Goal: Task Accomplishment & Management: Manage account settings

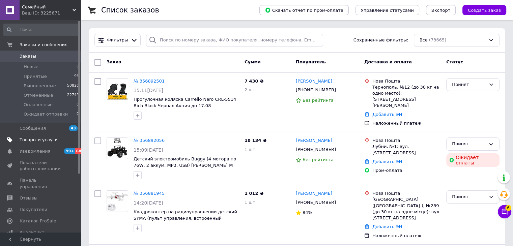
click at [39, 138] on span "Товары и услуги" at bounding box center [39, 140] width 38 height 6
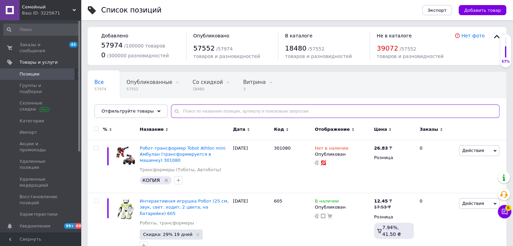
click at [209, 106] on input "text" at bounding box center [335, 111] width 328 height 13
paste input "WY 691 A / 92A"
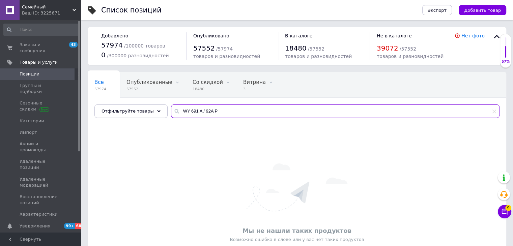
drag, startPoint x: 191, startPoint y: 113, endPoint x: 176, endPoint y: 114, distance: 14.2
click at [171, 116] on input "WY 691 A / 92A Р" at bounding box center [335, 111] width 328 height 13
paste input "FT 0009 ABC"
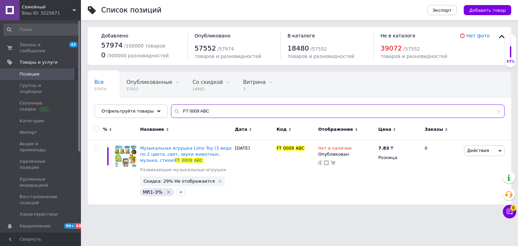
drag, startPoint x: 208, startPoint y: 113, endPoint x: 170, endPoint y: 119, distance: 38.3
click at [170, 118] on div "Все 57974 Опубликованные 57552 Удалить Редактировать Со скидкой 18482 Удалить Р…" at bounding box center [299, 95] width 423 height 46
paste input "28472"
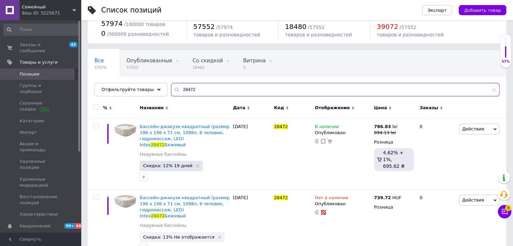
scroll to position [30, 0]
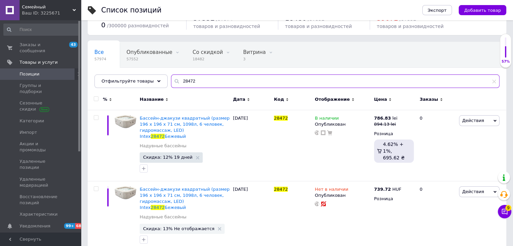
drag, startPoint x: 187, startPoint y: 82, endPoint x: 169, endPoint y: 83, distance: 18.2
click at [162, 84] on div "Все 57974 Опубликованные 57552 Удалить Редактировать Со скидкой 18482 Удалить Р…" at bounding box center [297, 65] width 418 height 46
paste input "FT 0009 ABC"
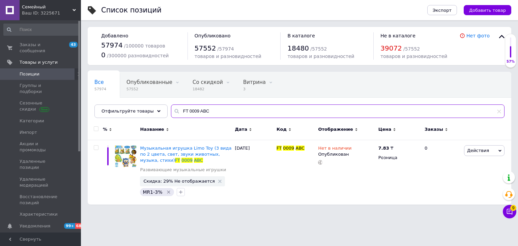
type input "FT 0009 ABC"
click at [41, 71] on span "Позиции" at bounding box center [41, 74] width 43 height 6
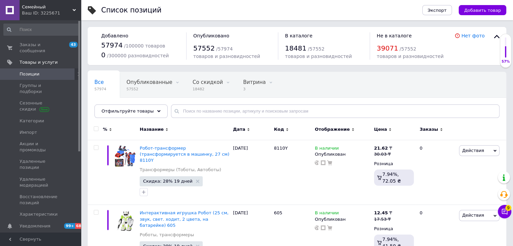
click at [40, 72] on link "Позиции" at bounding box center [41, 73] width 83 height 11
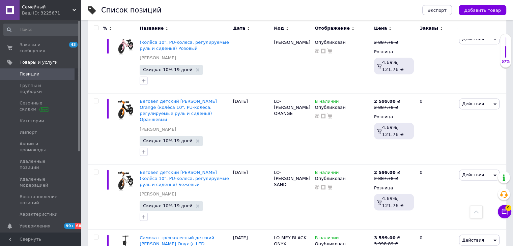
scroll to position [6207, 0]
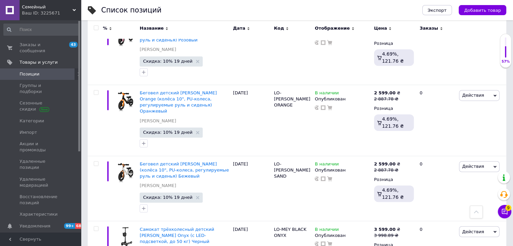
checkbox input "true"
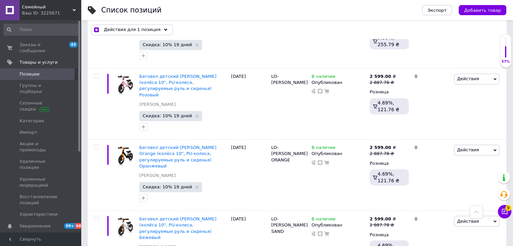
checkbox input "true"
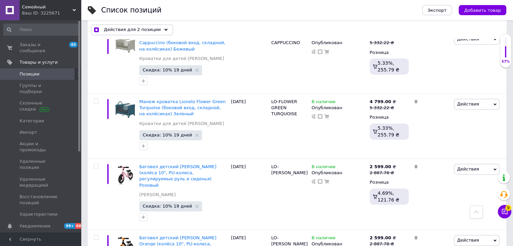
scroll to position [6112, 0]
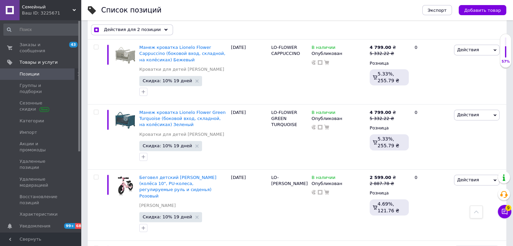
checkbox input "true"
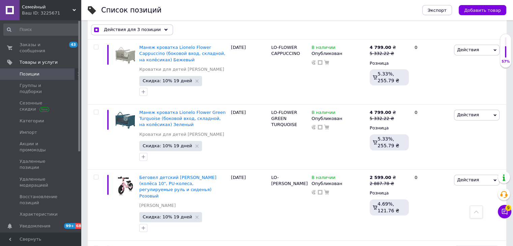
checkbox input "true"
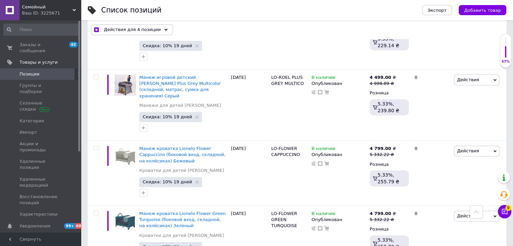
checkbox input "true"
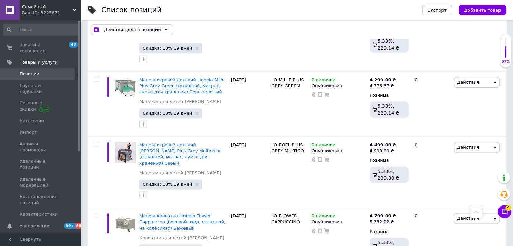
checkbox input "true"
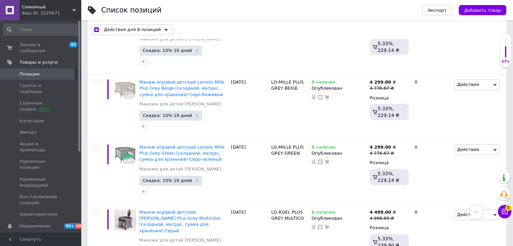
checkbox input "true"
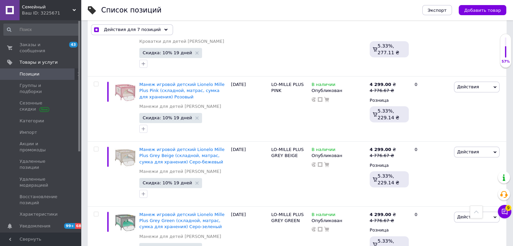
checkbox input "true"
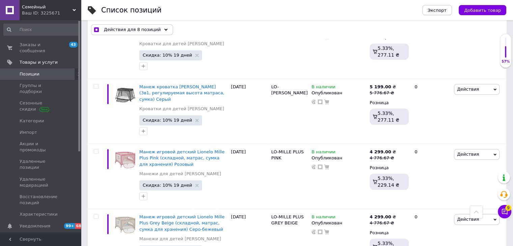
checkbox input "true"
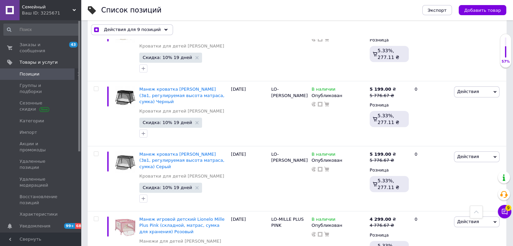
checkbox input "true"
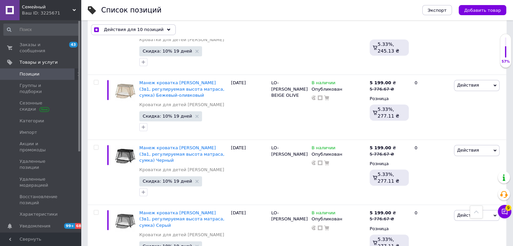
scroll to position [5606, 0]
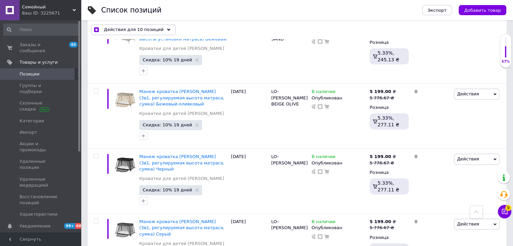
checkbox input "true"
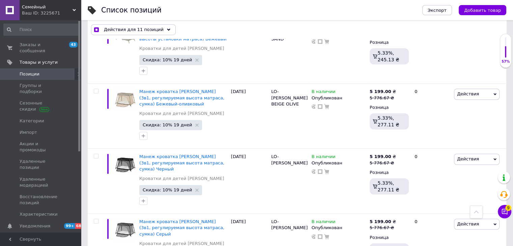
checkbox input "true"
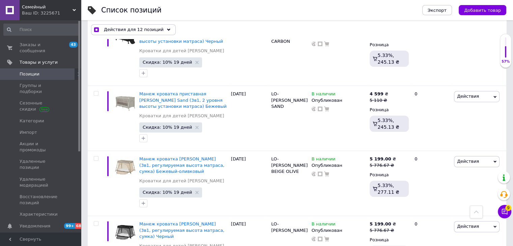
checkbox input "true"
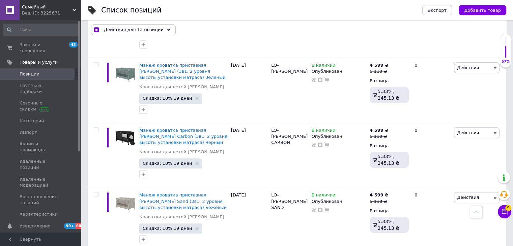
checkbox input "true"
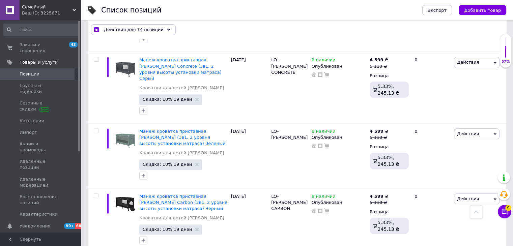
scroll to position [5370, 0]
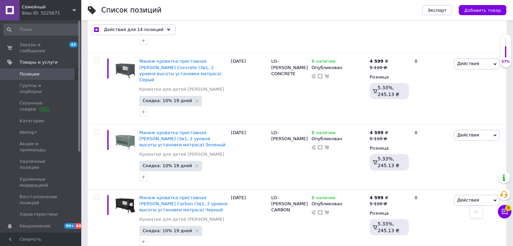
checkbox input "true"
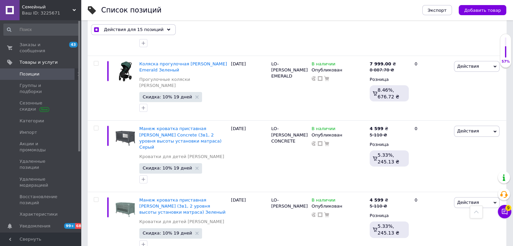
checkbox input "true"
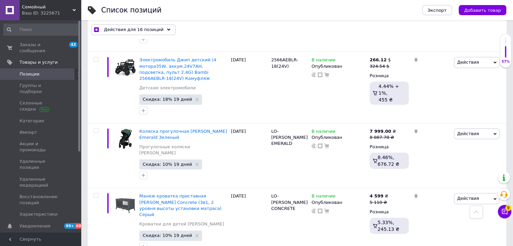
checkbox input "true"
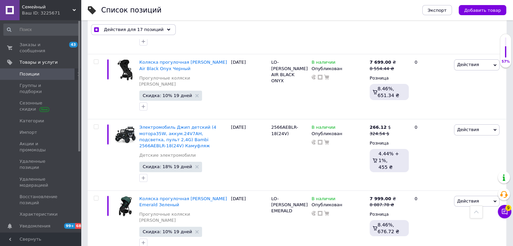
checkbox input "true"
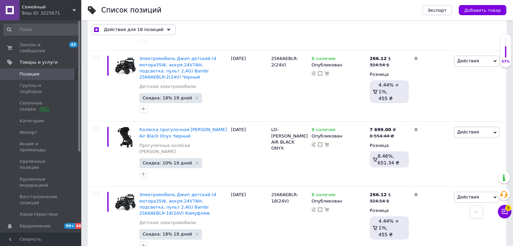
checkbox input "true"
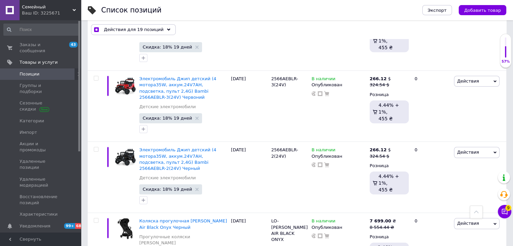
scroll to position [5000, 0]
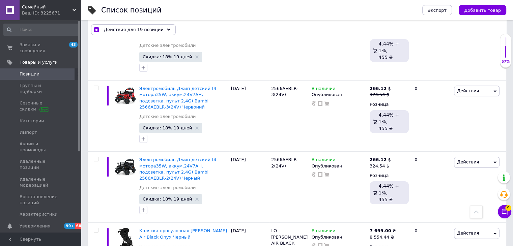
checkbox input "true"
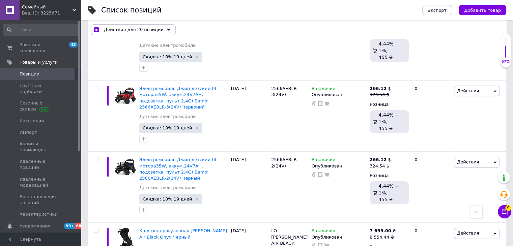
checkbox input "true"
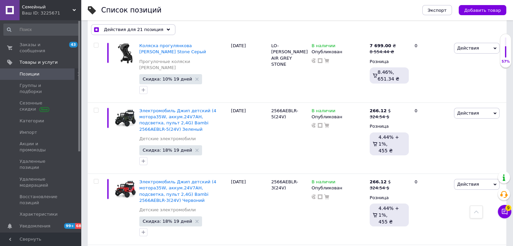
scroll to position [4898, 0]
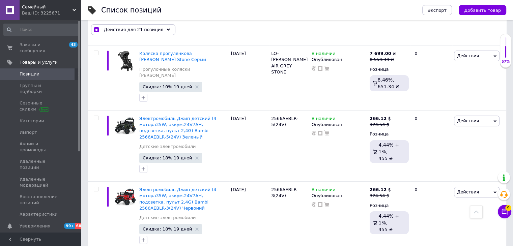
checkbox input "true"
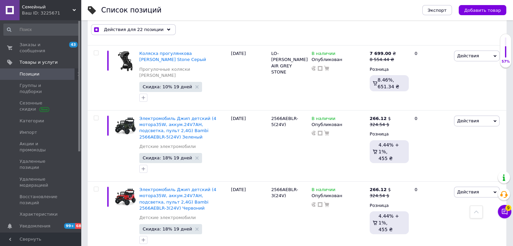
checkbox input "true"
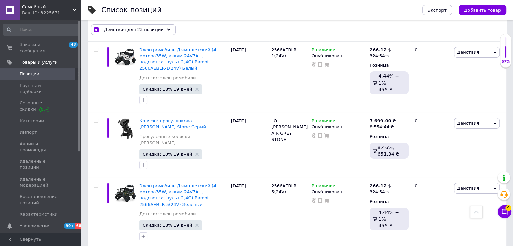
scroll to position [4831, 0]
checkbox input "true"
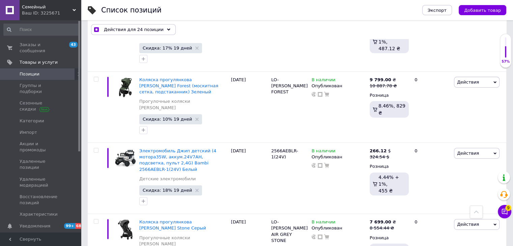
checkbox input "true"
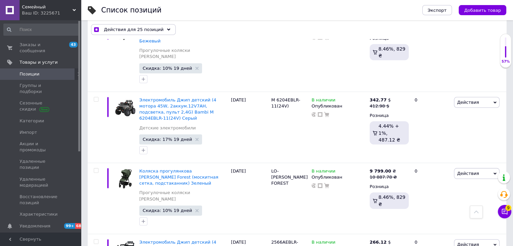
scroll to position [4629, 0]
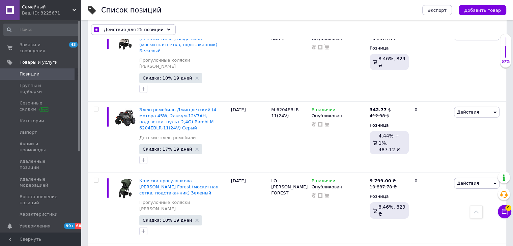
checkbox input "true"
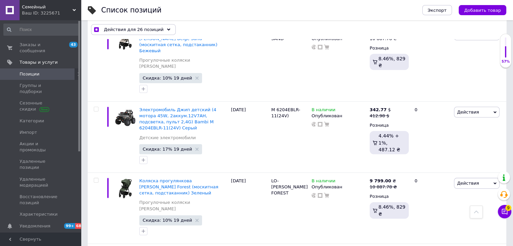
checkbox input "true"
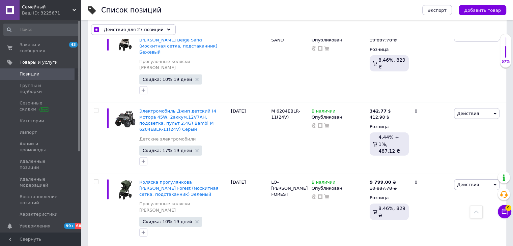
scroll to position [4528, 0]
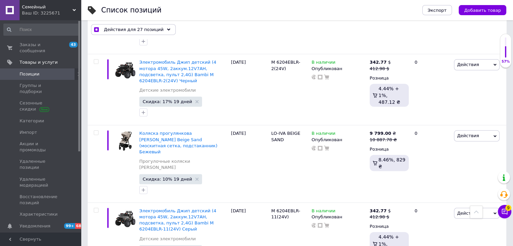
drag, startPoint x: 97, startPoint y: 92, endPoint x: 96, endPoint y: 88, distance: 4.5
checkbox input "true"
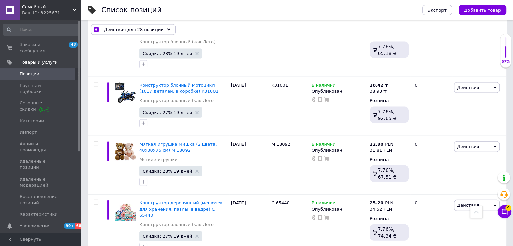
scroll to position [3954, 0]
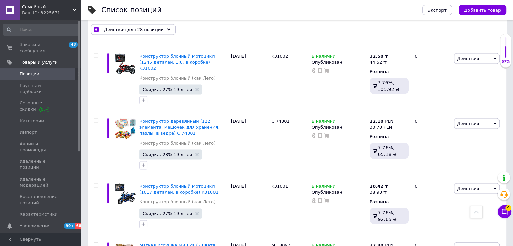
click at [45, 71] on span "Позиции" at bounding box center [41, 74] width 43 height 6
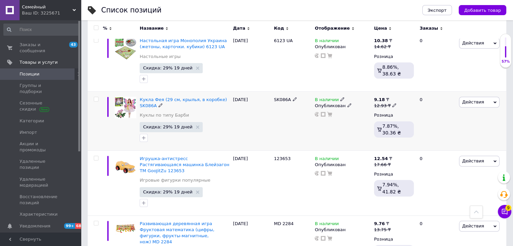
scroll to position [641, 0]
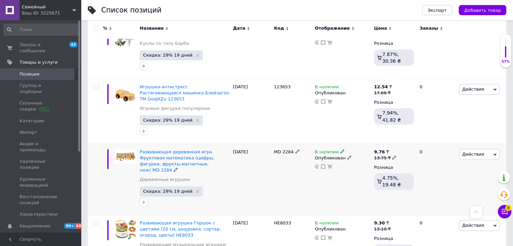
click at [472, 152] on span "Действия" at bounding box center [473, 154] width 22 height 5
click at [447, 181] on li "Копировать" at bounding box center [451, 185] width 96 height 9
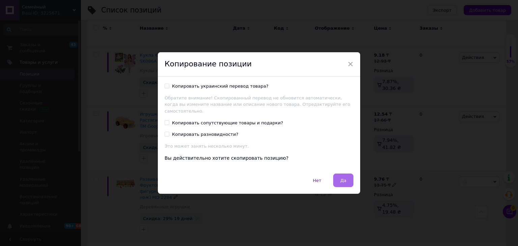
click at [348, 179] on button "Да" at bounding box center [343, 180] width 20 height 13
